Goal: Download file/media

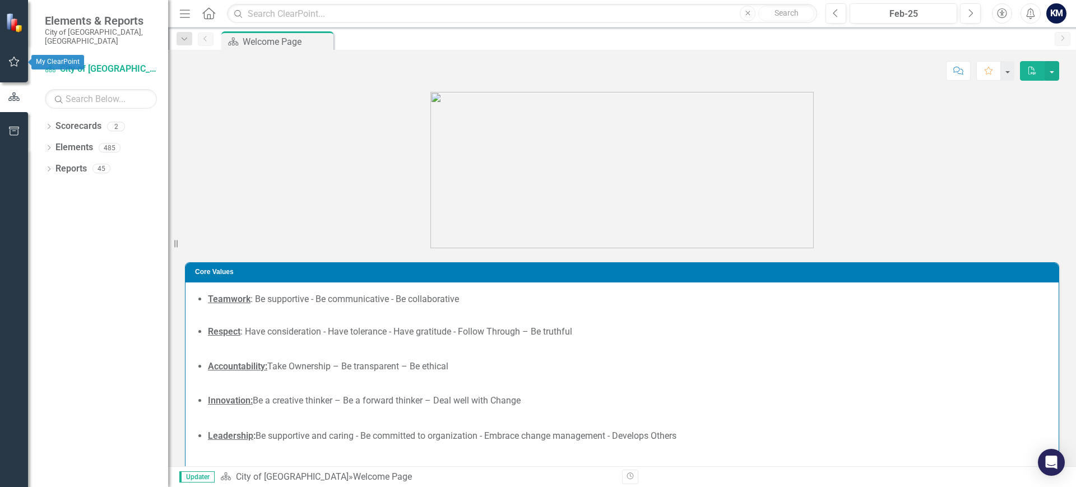
click at [21, 59] on button "button" at bounding box center [14, 62] width 25 height 24
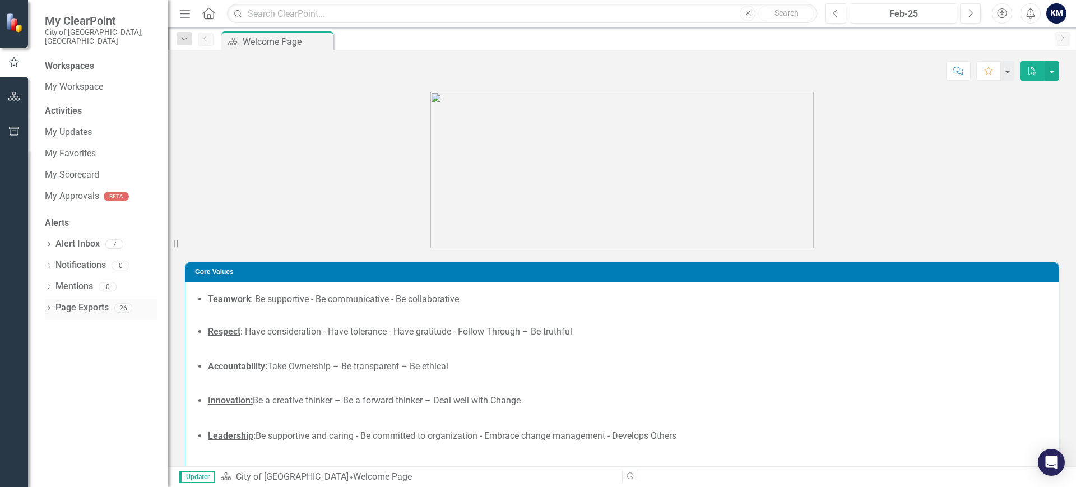
click at [53, 306] on icon "Dropdown" at bounding box center [49, 309] width 8 height 6
click at [91, 317] on link "PDF Initiative Semi-Annual Department Report" at bounding box center [103, 327] width 107 height 21
click at [10, 131] on icon "button" at bounding box center [14, 131] width 10 height 9
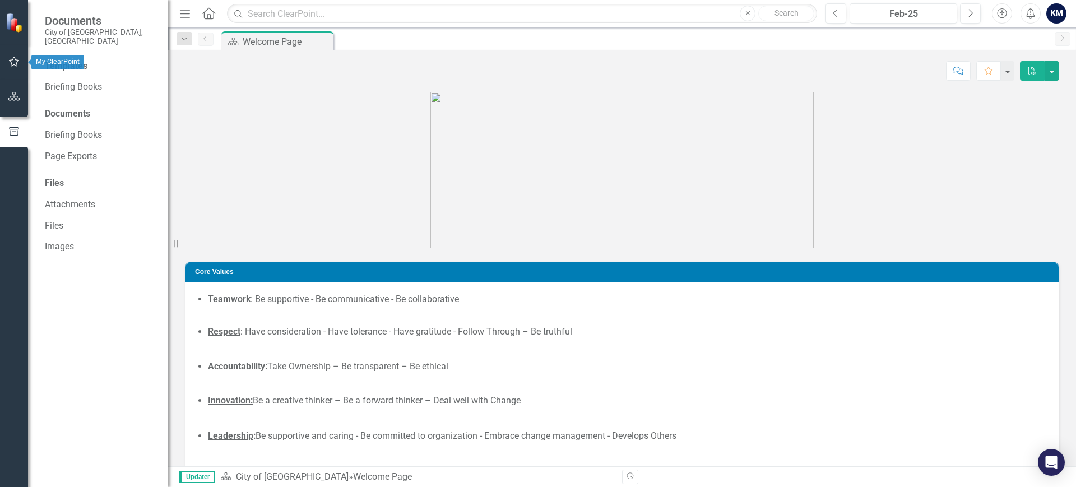
click at [13, 64] on icon "button" at bounding box center [14, 61] width 12 height 9
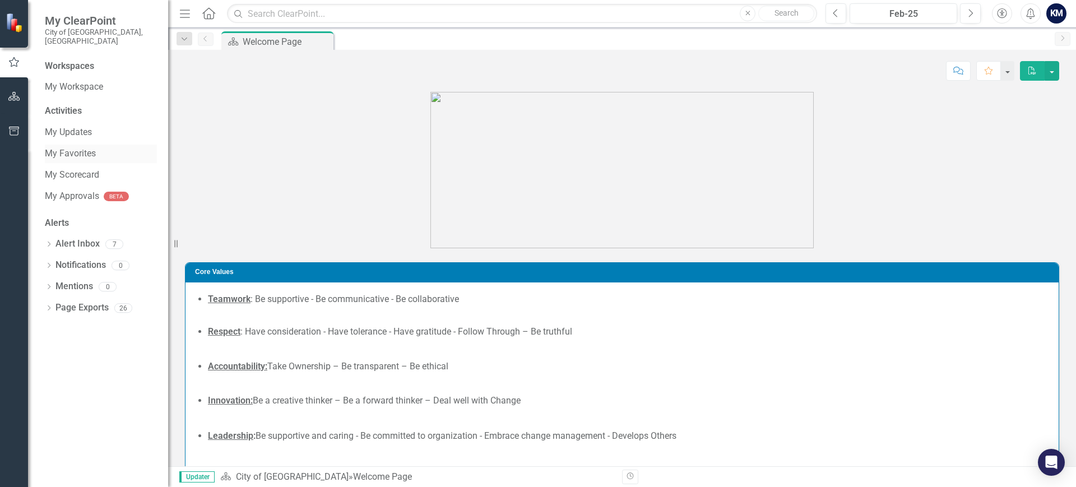
click at [84, 147] on link "My Favorites" at bounding box center [101, 153] width 112 height 13
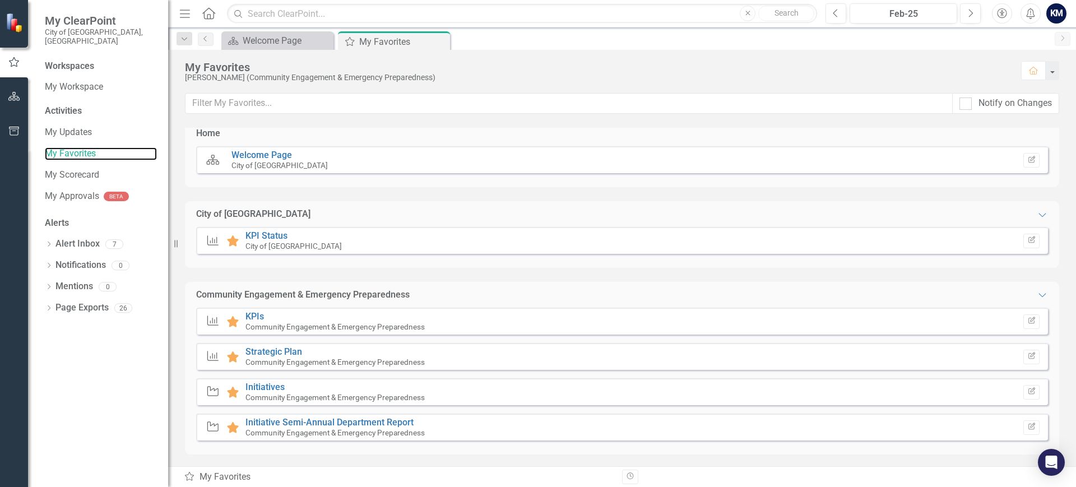
scroll to position [10, 0]
click at [254, 309] on link "KPIs" at bounding box center [255, 314] width 19 height 11
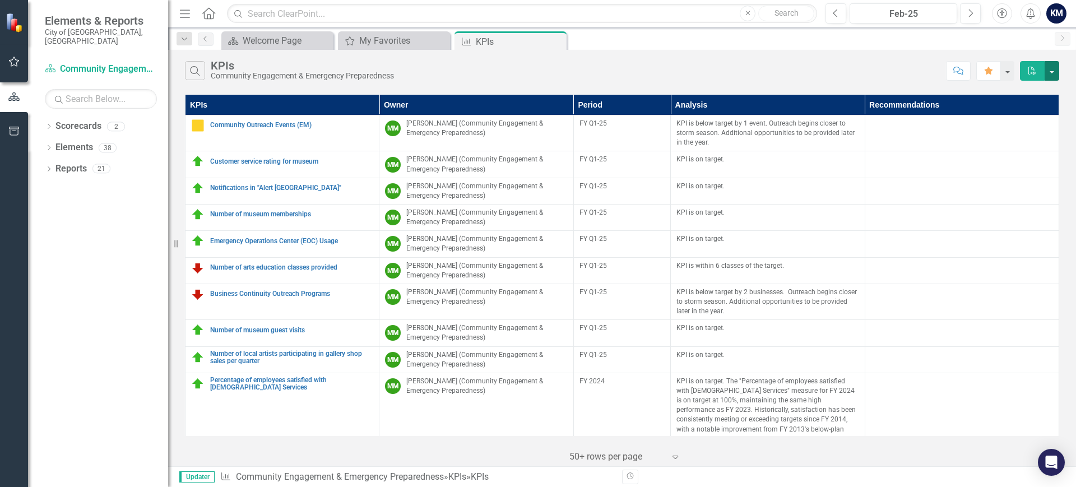
click at [1051, 71] on button "button" at bounding box center [1052, 71] width 15 height 20
click at [1013, 88] on link "PDF Export to PDF" at bounding box center [1014, 91] width 89 height 21
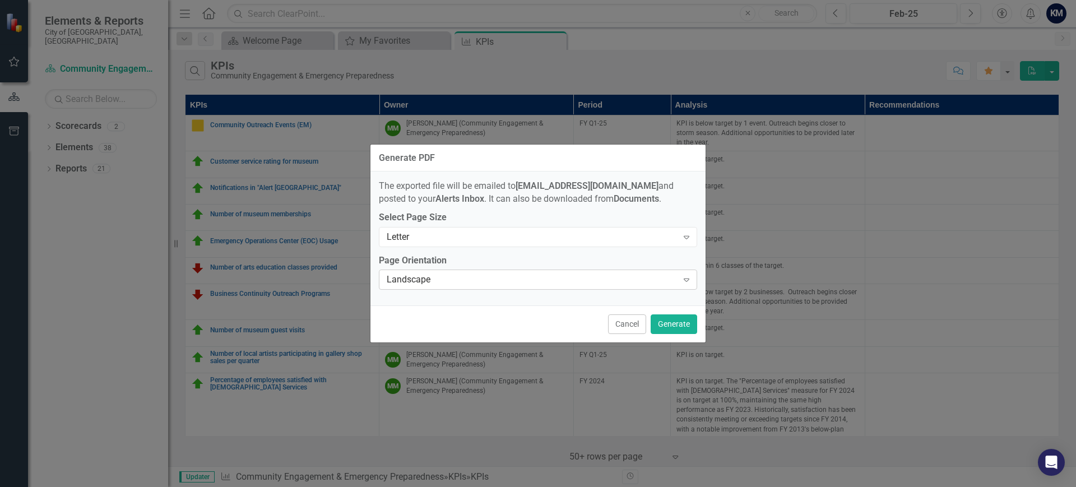
click at [686, 280] on icon "Expand" at bounding box center [686, 279] width 11 height 9
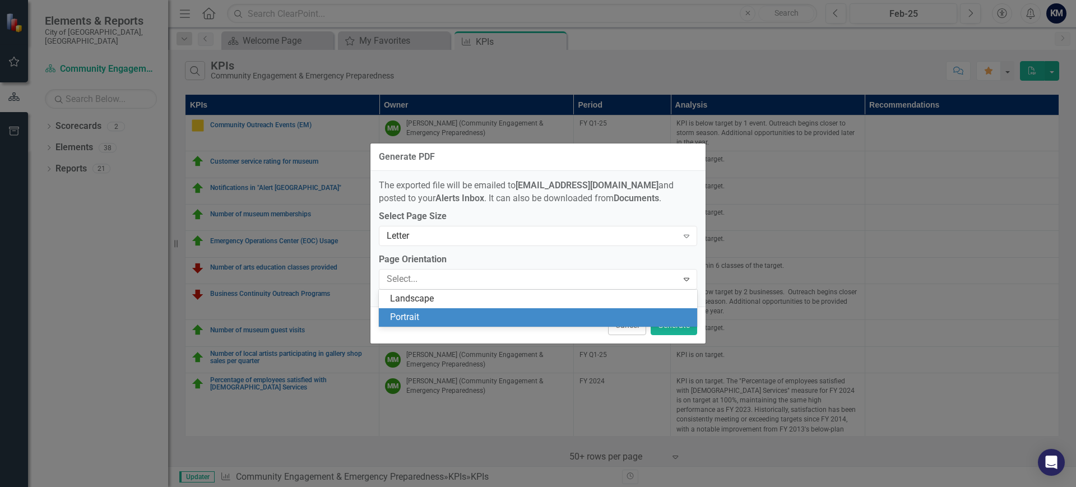
click at [479, 312] on div "Portrait" at bounding box center [540, 317] width 301 height 13
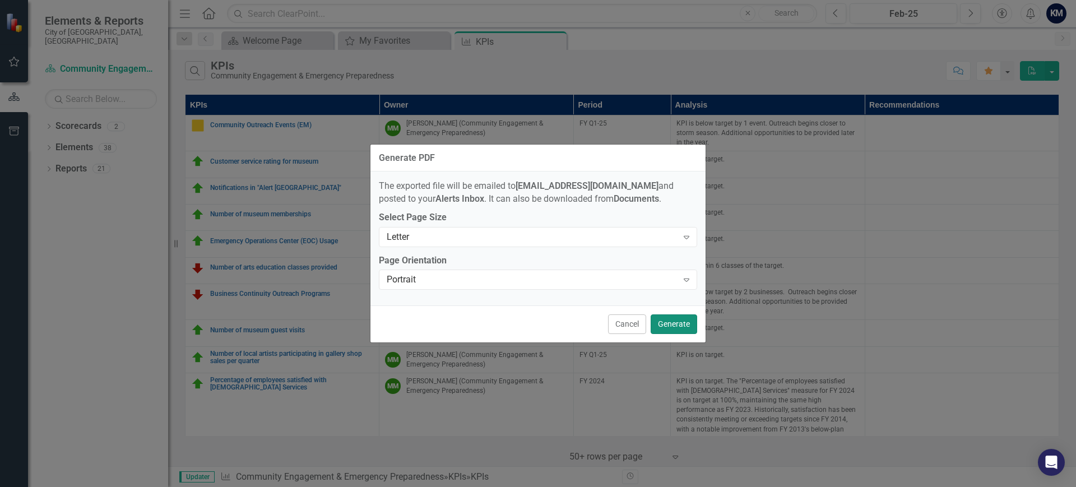
click at [674, 321] on button "Generate" at bounding box center [674, 325] width 47 height 20
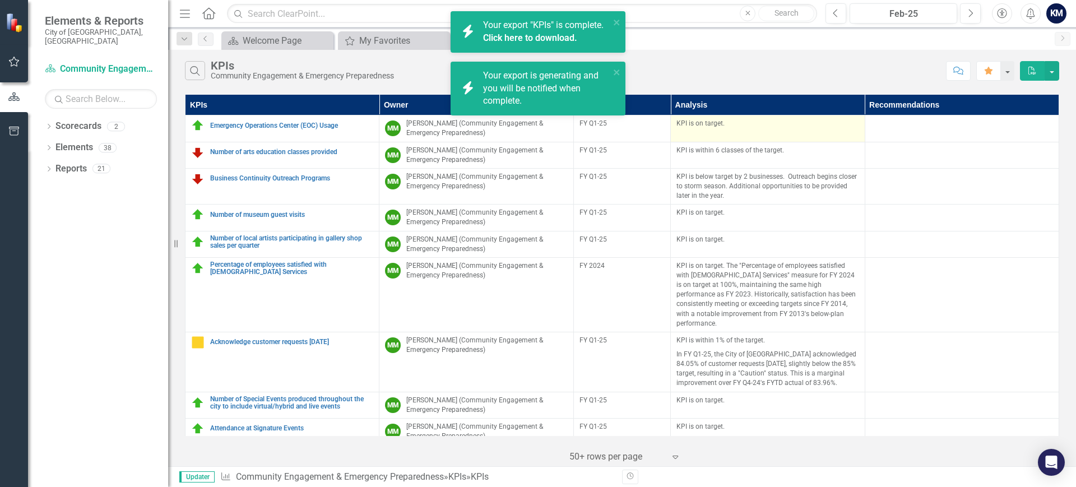
scroll to position [123, 0]
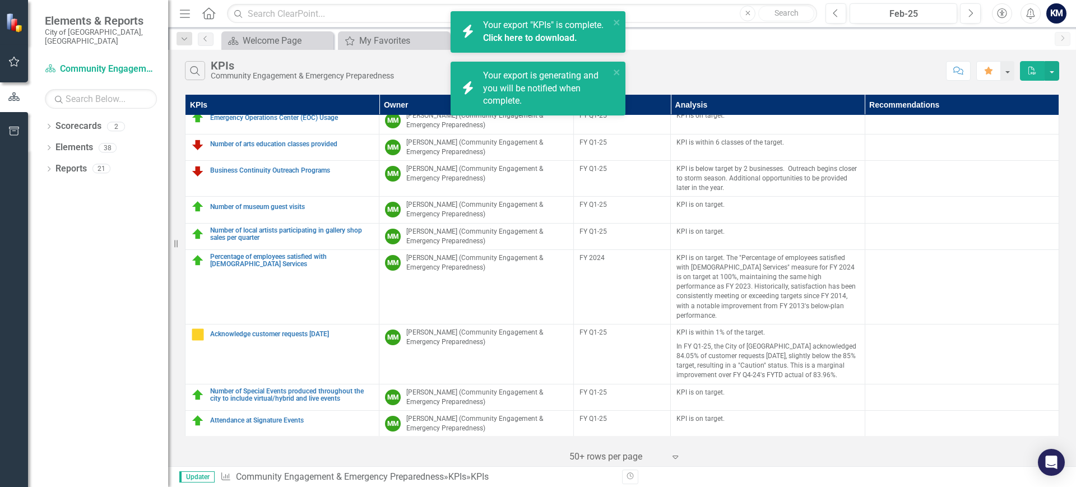
click at [541, 34] on link "Click here to download." at bounding box center [530, 38] width 94 height 11
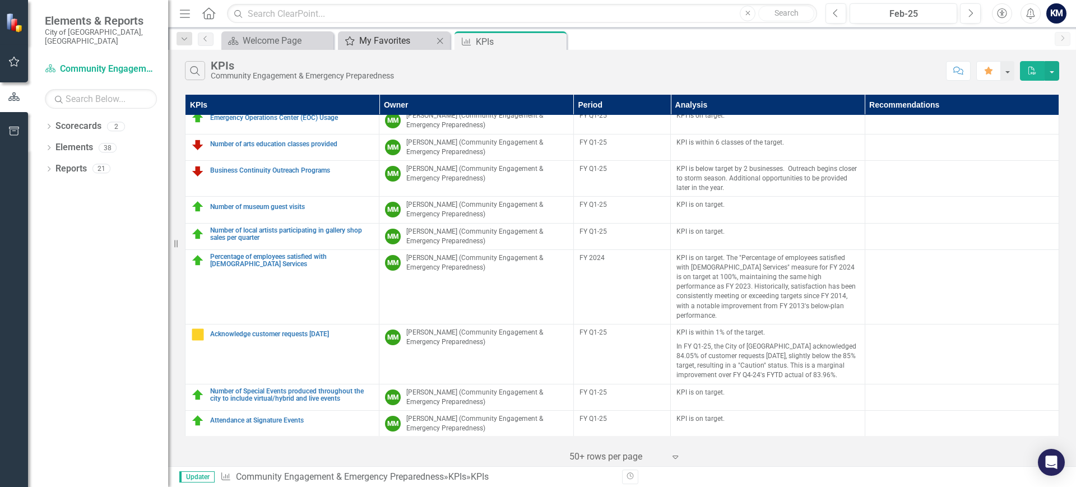
click at [372, 38] on div "My Favorites" at bounding box center [396, 41] width 74 height 14
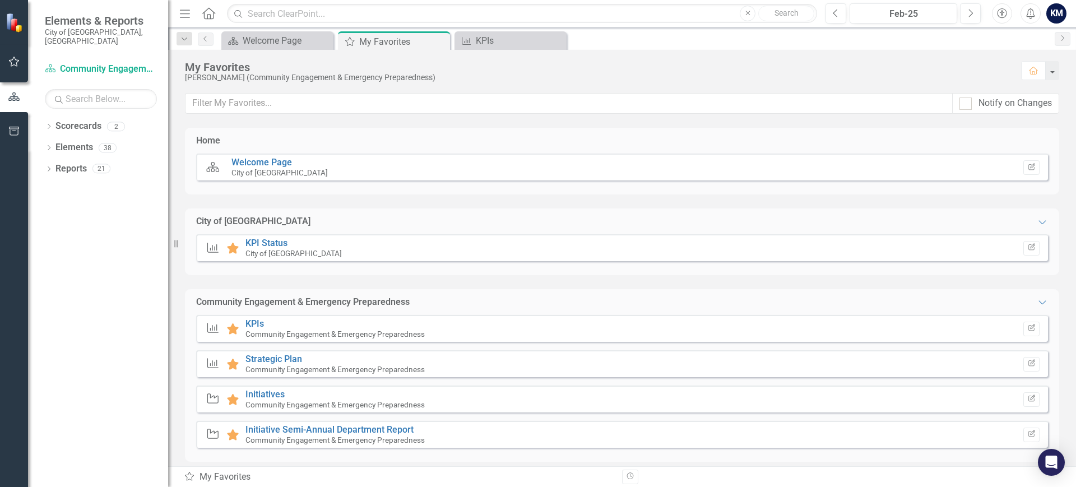
click at [265, 386] on div "Initiative Favorite Initiatives Community Engagement & Emergency Preparedness E…" at bounding box center [622, 399] width 852 height 27
click at [270, 391] on link "Initiatives" at bounding box center [265, 394] width 39 height 11
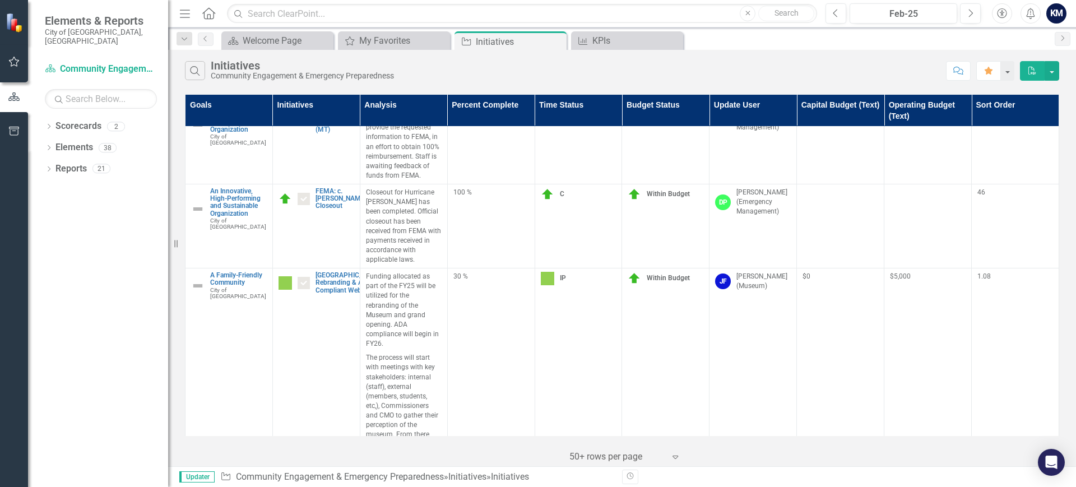
scroll to position [140, 0]
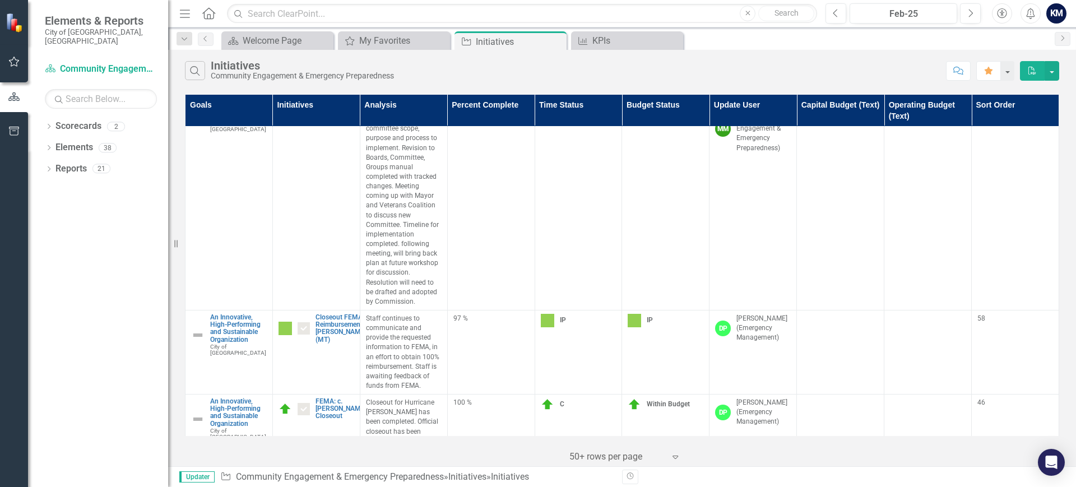
click at [1030, 72] on icon "PDF" at bounding box center [1033, 71] width 10 height 8
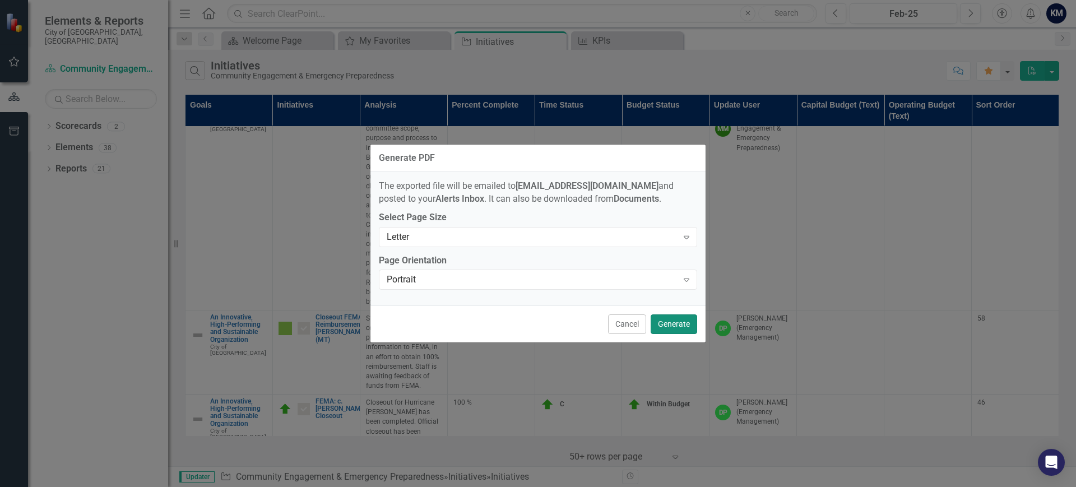
click at [669, 321] on button "Generate" at bounding box center [674, 325] width 47 height 20
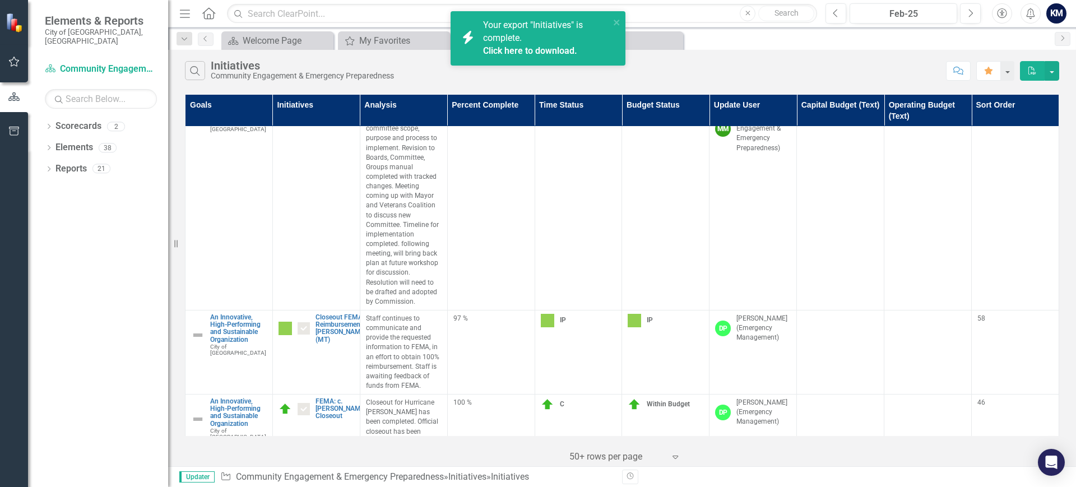
click at [522, 44] on div "Your export "Initiatives" is complete. Click here to download." at bounding box center [546, 38] width 127 height 39
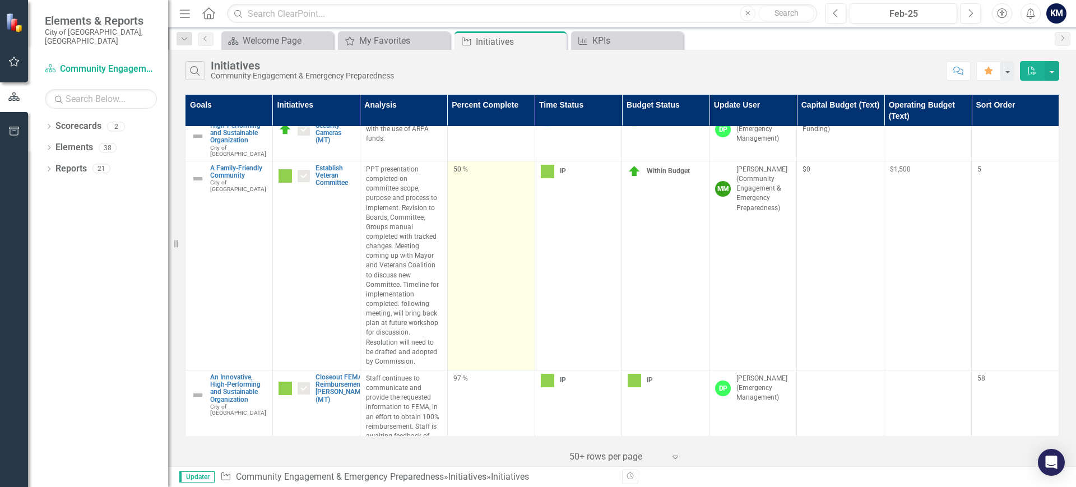
scroll to position [0, 0]
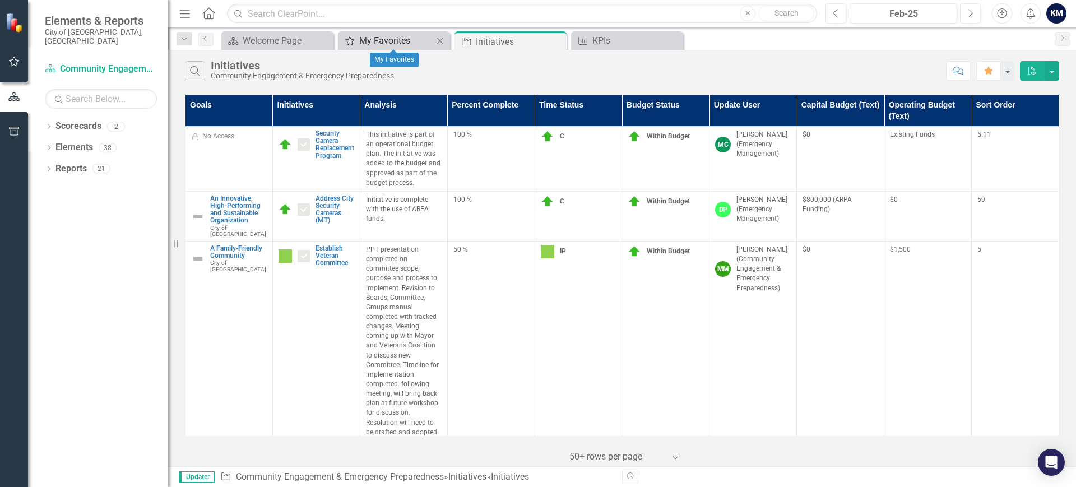
click at [384, 39] on div "My Favorites" at bounding box center [396, 41] width 74 height 14
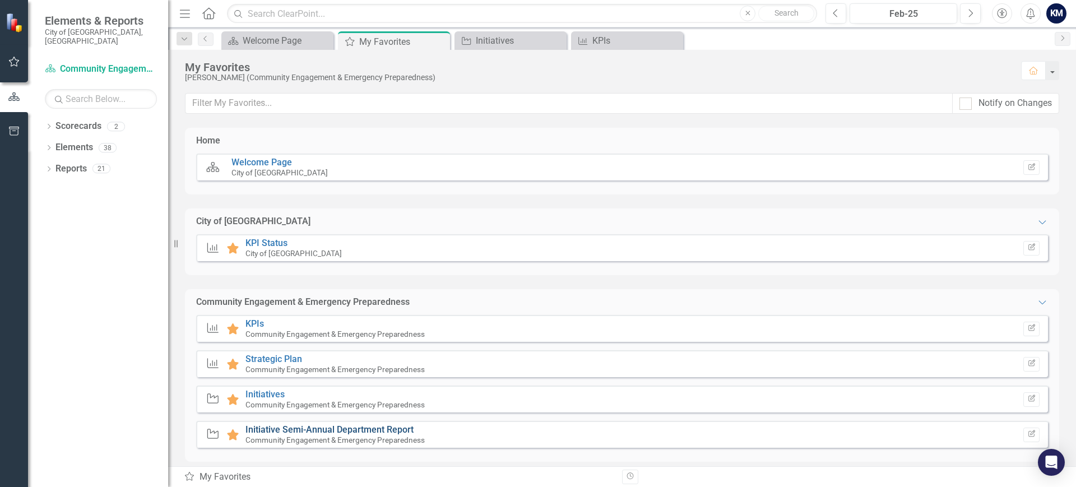
click at [335, 431] on link "Initiative Semi-Annual Department Report" at bounding box center [330, 429] width 168 height 11
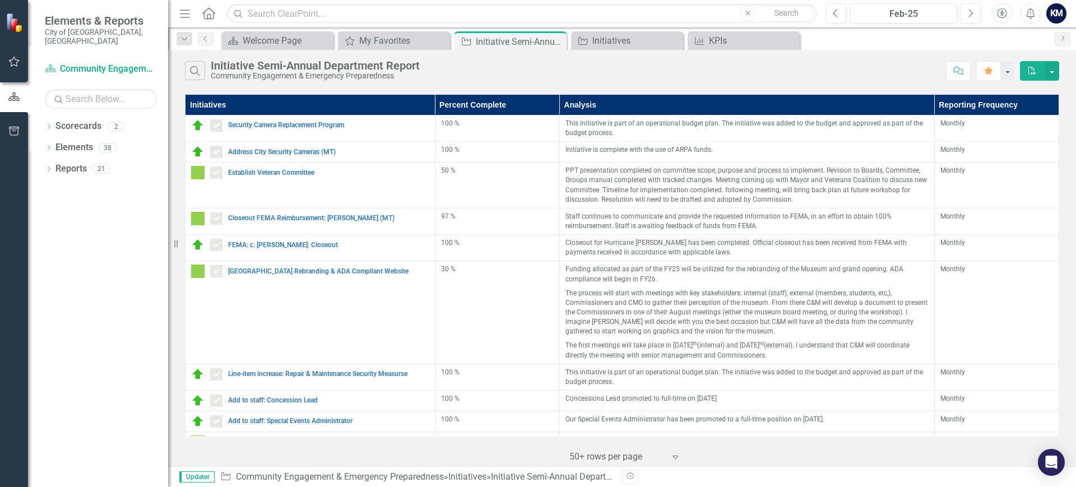
click at [1035, 73] on icon "PDF" at bounding box center [1033, 71] width 10 height 8
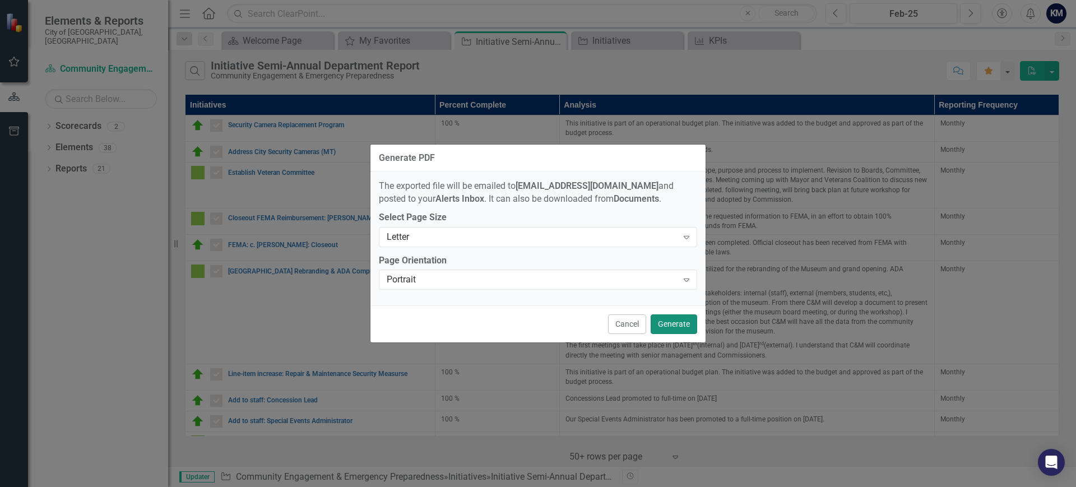
click at [676, 325] on button "Generate" at bounding box center [674, 325] width 47 height 20
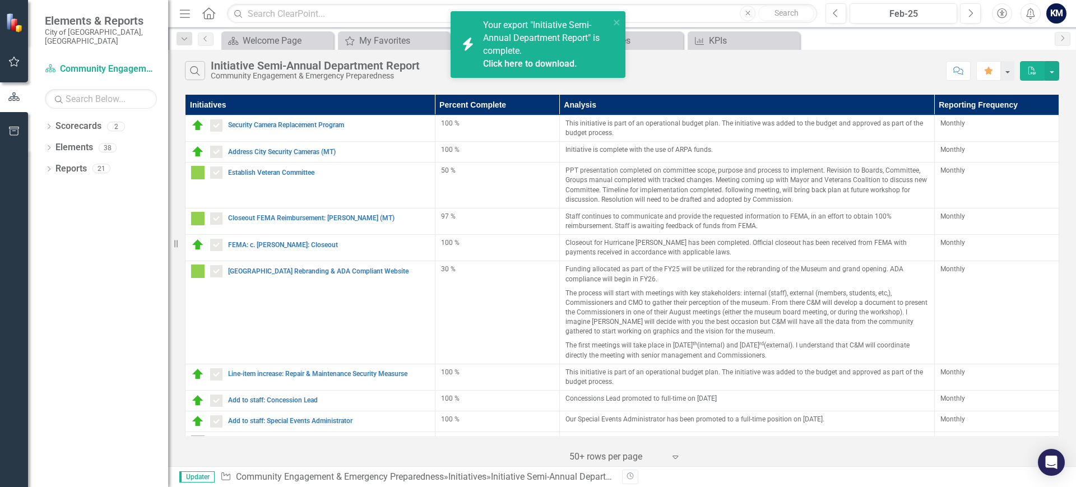
click at [552, 60] on link "Click here to download." at bounding box center [530, 63] width 94 height 11
